Goal: Task Accomplishment & Management: Manage account settings

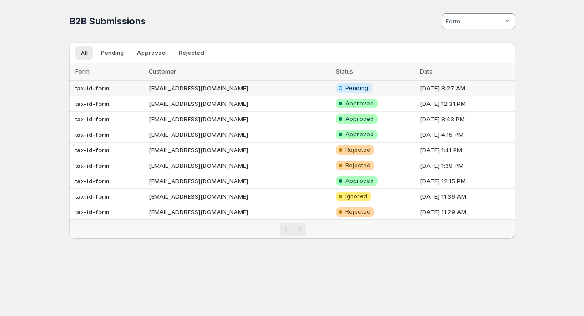
click at [191, 90] on td "[EMAIL_ADDRESS][DOMAIN_NAME]" at bounding box center [239, 88] width 187 height 15
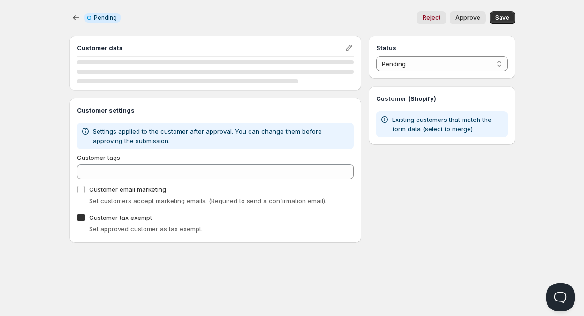
checkbox input "true"
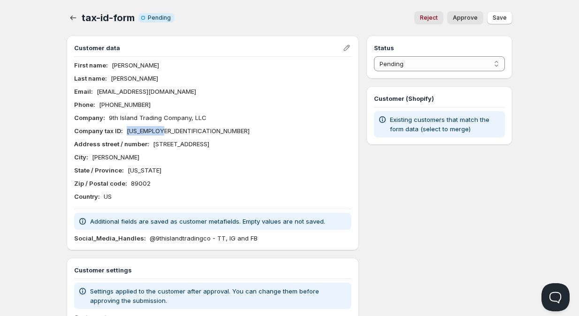
drag, startPoint x: 163, startPoint y: 130, endPoint x: 128, endPoint y: 130, distance: 35.2
click at [128, 130] on div "Company tax ID : [US_EMPLOYER_IDENTIFICATION_NUMBER]" at bounding box center [212, 130] width 277 height 9
copy p "[US_EMPLOYER_IDENTIFICATION_NUMBER]"
drag, startPoint x: 206, startPoint y: 120, endPoint x: 108, endPoint y: 121, distance: 98.1
click at [108, 121] on div "Company : 9th Island Trading Company, LLC" at bounding box center [212, 117] width 277 height 9
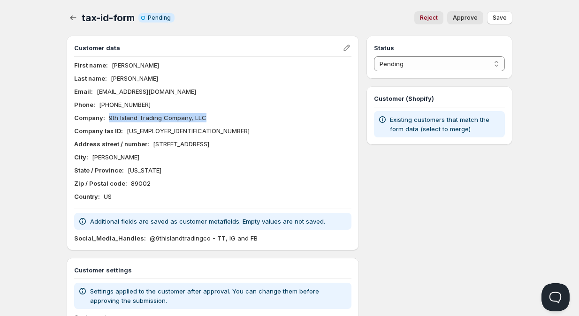
copy p "9th Island Trading Company, LLC"
drag, startPoint x: 128, startPoint y: 130, endPoint x: 161, endPoint y: 132, distance: 33.4
click at [161, 132] on div "Company tax ID : [US_EMPLOYER_IDENTIFICATION_NUMBER]" at bounding box center [212, 130] width 277 height 9
copy p "[US_EMPLOYER_IDENTIFICATION_NUMBER]"
drag, startPoint x: 203, startPoint y: 118, endPoint x: 107, endPoint y: 118, distance: 96.2
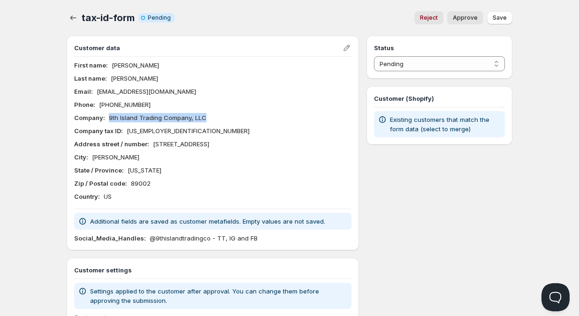
click at [107, 118] on div "Company : 9th Island Trading Company, LLC" at bounding box center [212, 117] width 277 height 9
copy p "9th Island Trading Company, LLC"
click at [75, 16] on icon "button" at bounding box center [73, 17] width 9 height 9
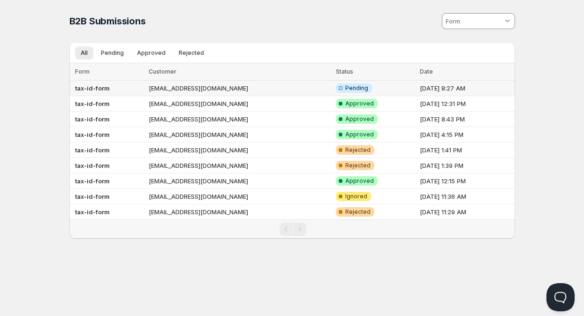
click at [197, 90] on td "[EMAIL_ADDRESS][DOMAIN_NAME]" at bounding box center [239, 88] width 187 height 15
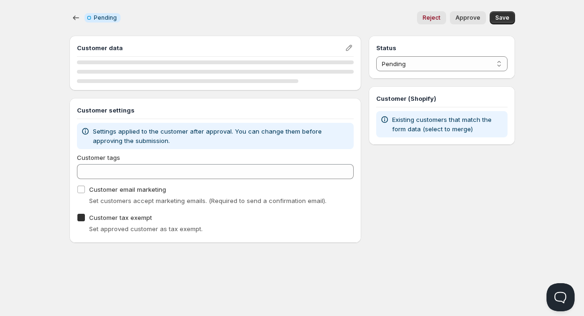
checkbox input "true"
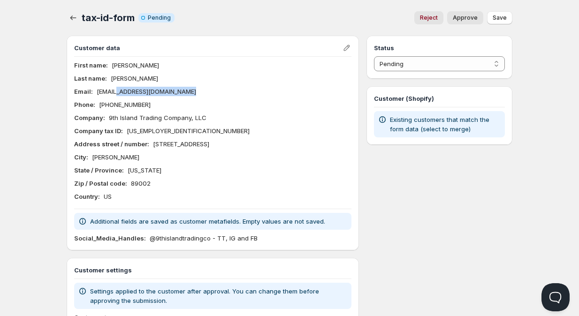
drag, startPoint x: 187, startPoint y: 92, endPoint x: 118, endPoint y: 93, distance: 68.5
click at [118, 93] on div "Email : [EMAIL_ADDRESS][DOMAIN_NAME]" at bounding box center [212, 91] width 277 height 9
copy p "[DOMAIN_NAME]"
drag, startPoint x: 161, startPoint y: 131, endPoint x: 128, endPoint y: 132, distance: 33.3
click at [128, 132] on div "Company tax ID : [US_EMPLOYER_IDENTIFICATION_NUMBER]" at bounding box center [212, 130] width 277 height 9
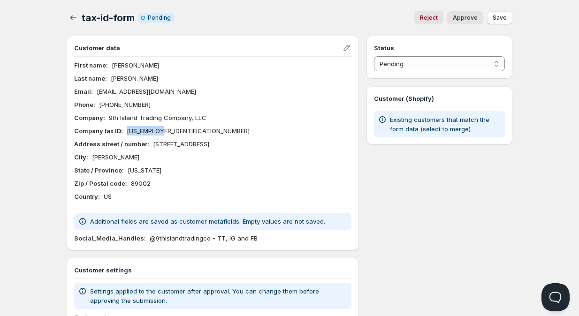
copy p "[US_EMPLOYER_IDENTIFICATION_NUMBER]"
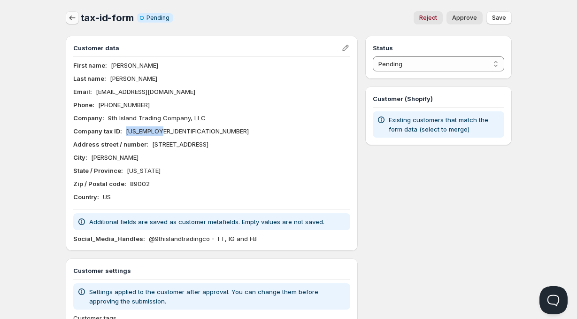
click at [73, 18] on icon "button" at bounding box center [72, 17] width 6 height 5
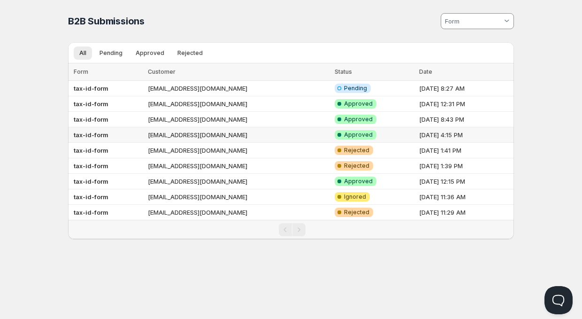
click at [344, 134] on span "Approved" at bounding box center [358, 135] width 29 height 8
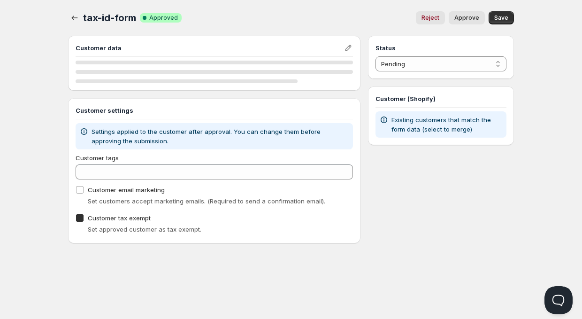
checkbox input "true"
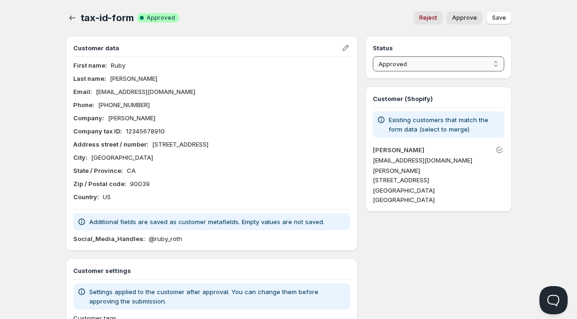
click at [491, 63] on select "Pending Approved Rejected Ignored Spam" at bounding box center [438, 63] width 131 height 15
select select "2"
click at [373, 56] on select "Pending Approved Rejected Ignored Spam" at bounding box center [438, 63] width 131 height 15
click at [502, 19] on span "Save" at bounding box center [499, 18] width 14 height 8
